Goal: Information Seeking & Learning: Learn about a topic

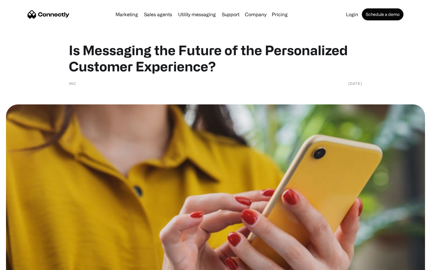
scroll to position [864, 0]
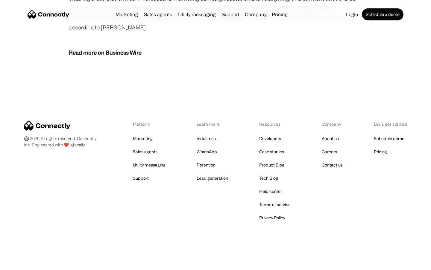
scroll to position [743, 0]
